Goal: Submit feedback/report problem: Submit feedback/report problem

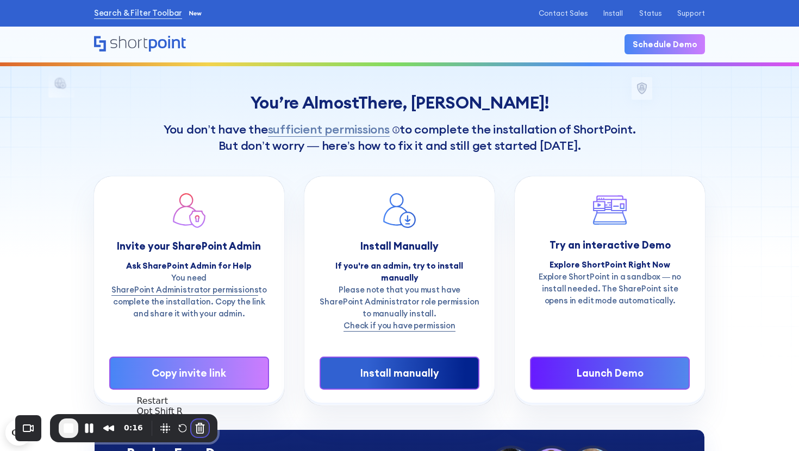
click at [199, 429] on button "Cancel Recording" at bounding box center [199, 428] width 17 height 17
